Goal: Transaction & Acquisition: Purchase product/service

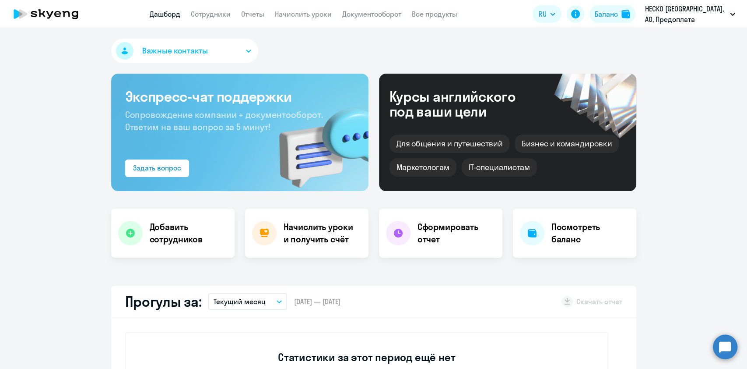
select select "30"
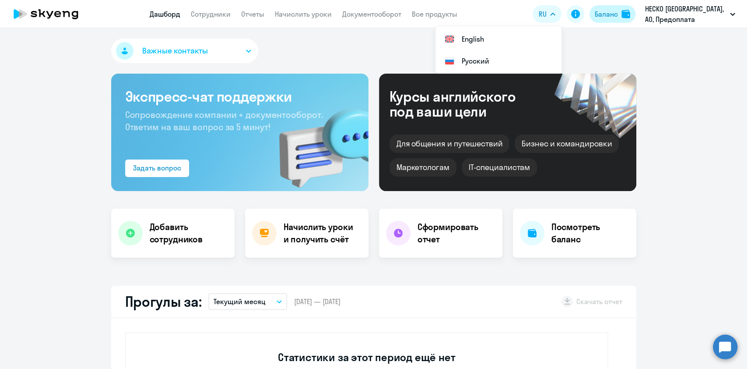
click at [615, 20] on button "Баланс" at bounding box center [613, 14] width 46 height 18
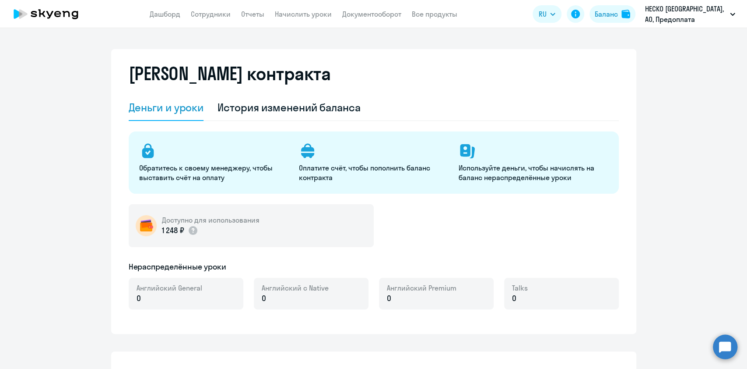
select select "english_adult_not_native_speaker"
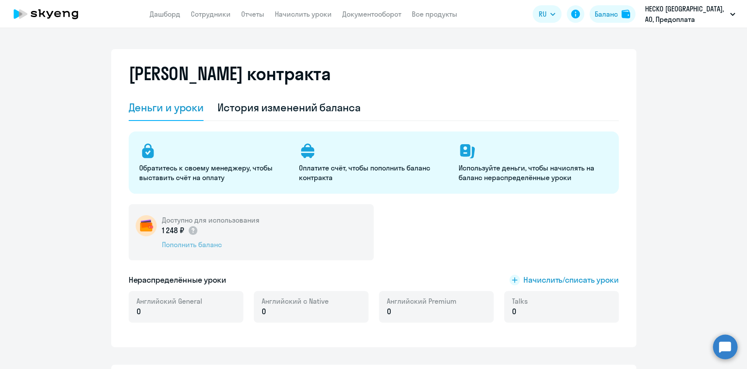
click at [210, 243] on div "Пополнить баланс" at bounding box center [211, 244] width 98 height 10
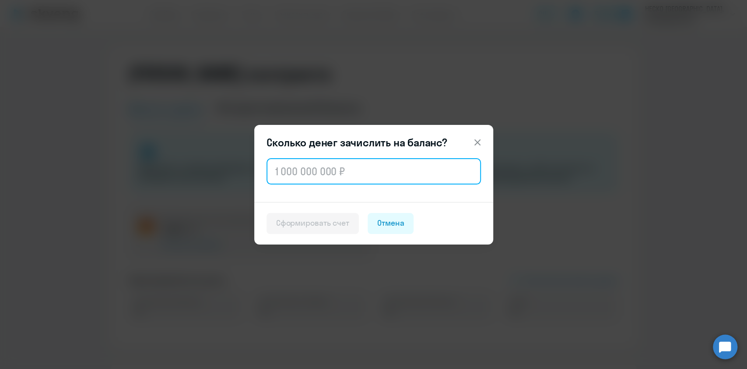
click at [347, 169] on input "text" at bounding box center [374, 171] width 214 height 26
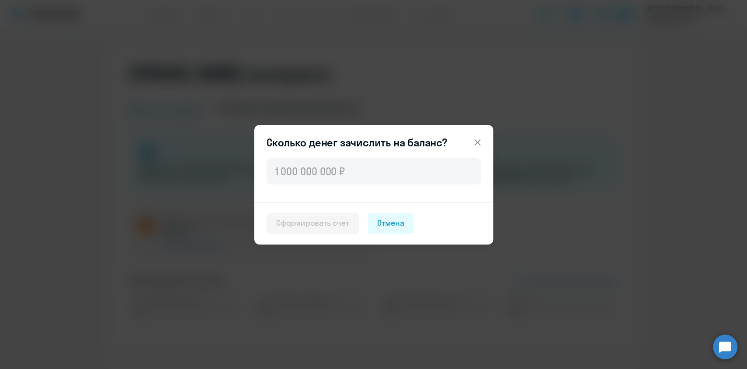
click at [476, 144] on icon at bounding box center [477, 142] width 11 height 11
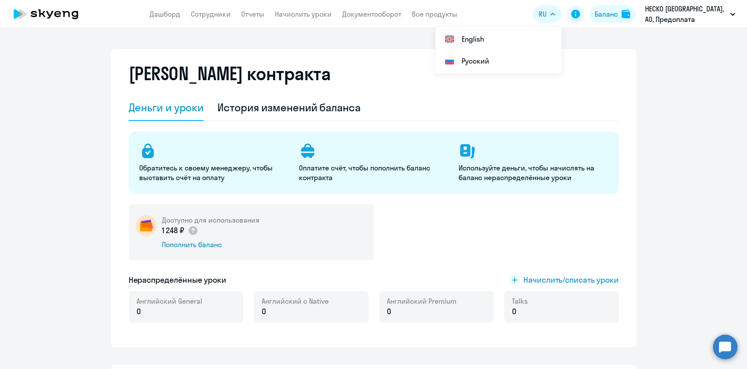
click at [432, 9] on app-menu-item-link "Все продукты" at bounding box center [435, 14] width 46 height 11
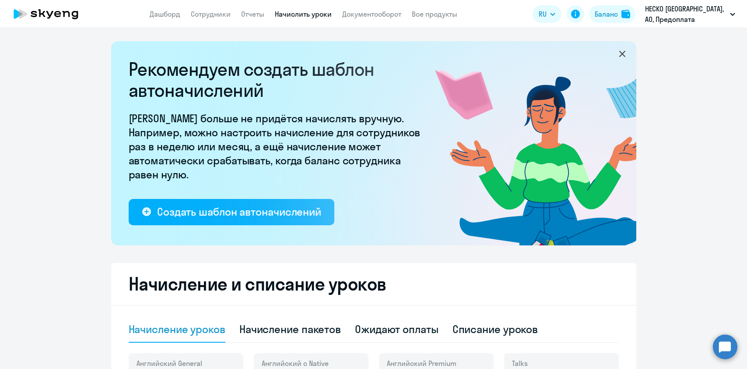
select select "10"
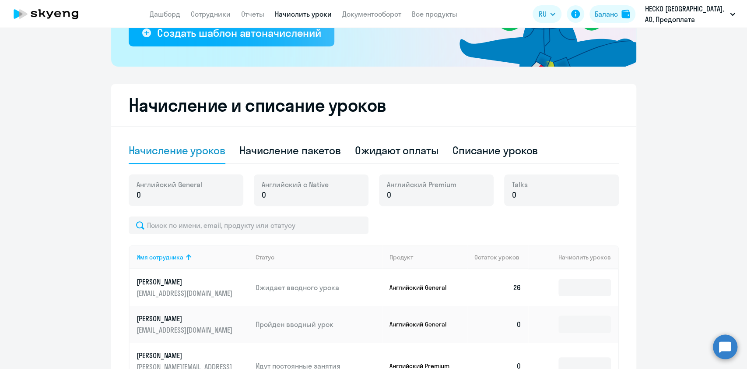
scroll to position [116, 0]
